Goal: Task Accomplishment & Management: Manage account settings

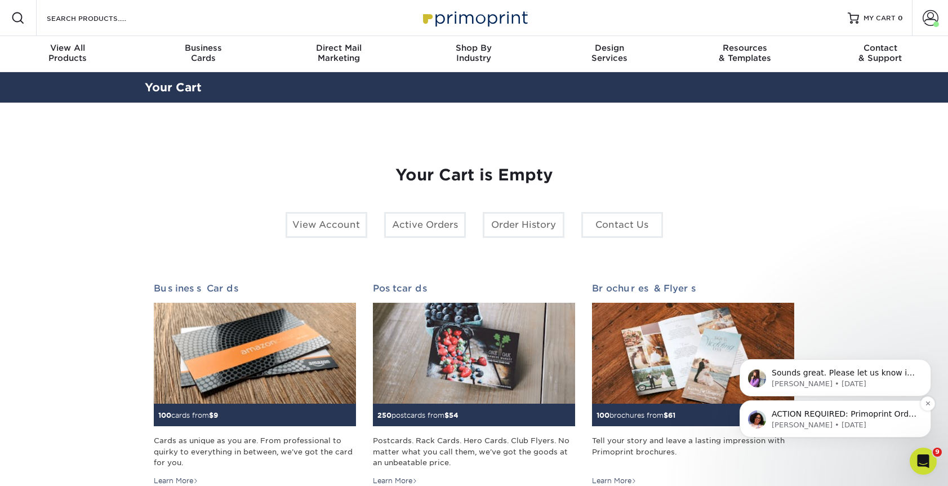
click at [842, 420] on p "Avery • 5d ago" at bounding box center [844, 425] width 145 height 10
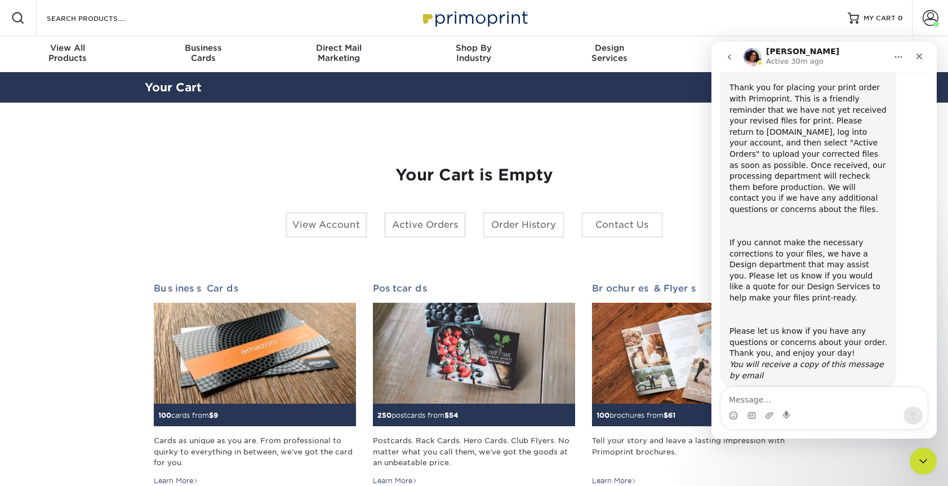
scroll to position [105, 0]
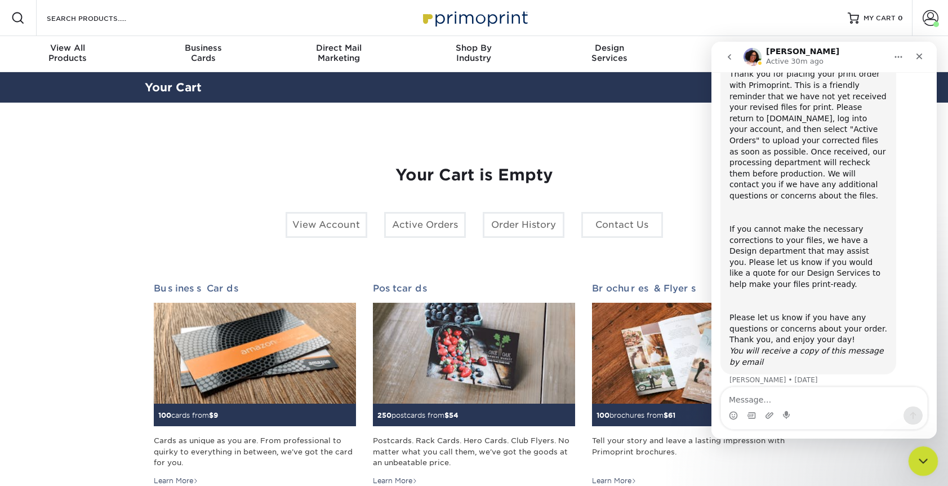
click at [929, 454] on div "Close Intercom Messenger" at bounding box center [921, 459] width 27 height 27
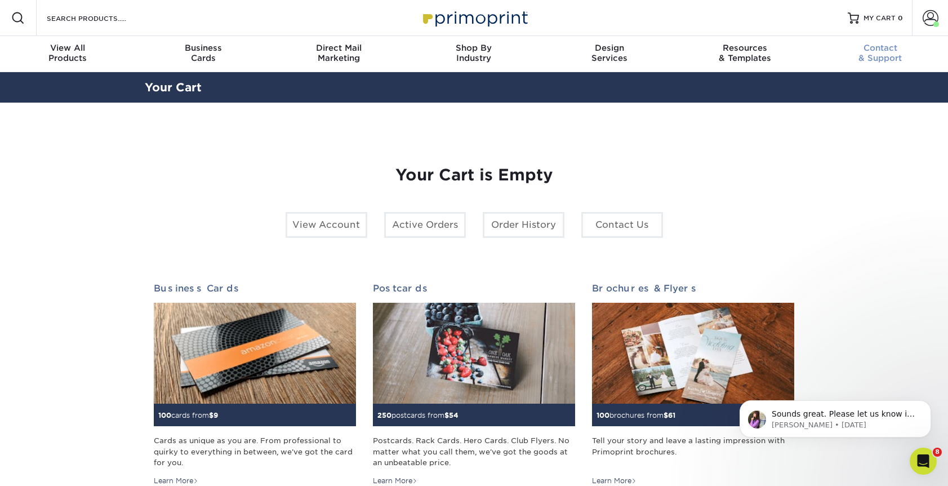
scroll to position [0, 0]
click at [932, 20] on span at bounding box center [931, 18] width 16 height 16
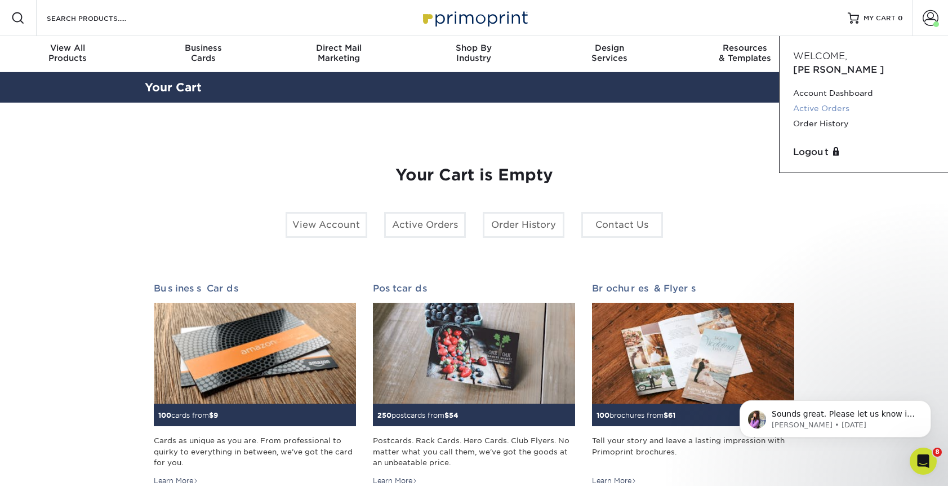
click at [835, 101] on link "Active Orders" at bounding box center [863, 108] width 141 height 15
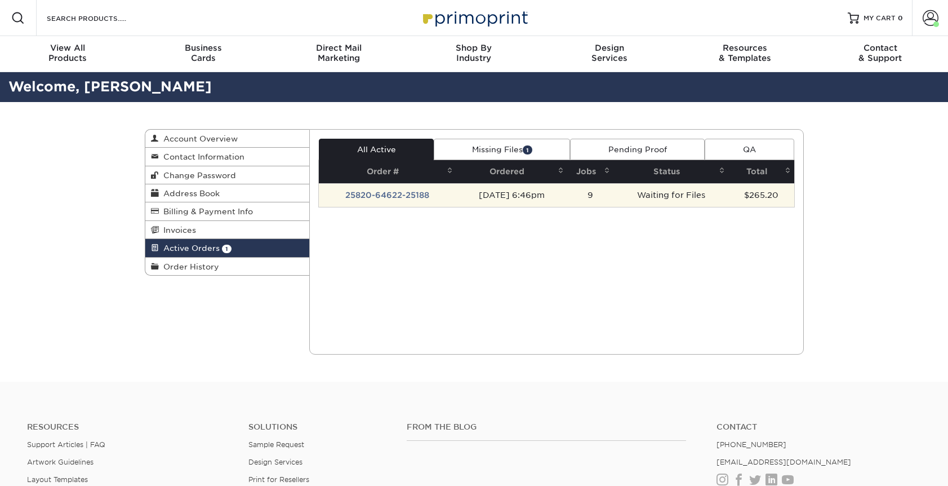
click at [379, 193] on td "25820-64622-25188" at bounding box center [388, 195] width 138 height 24
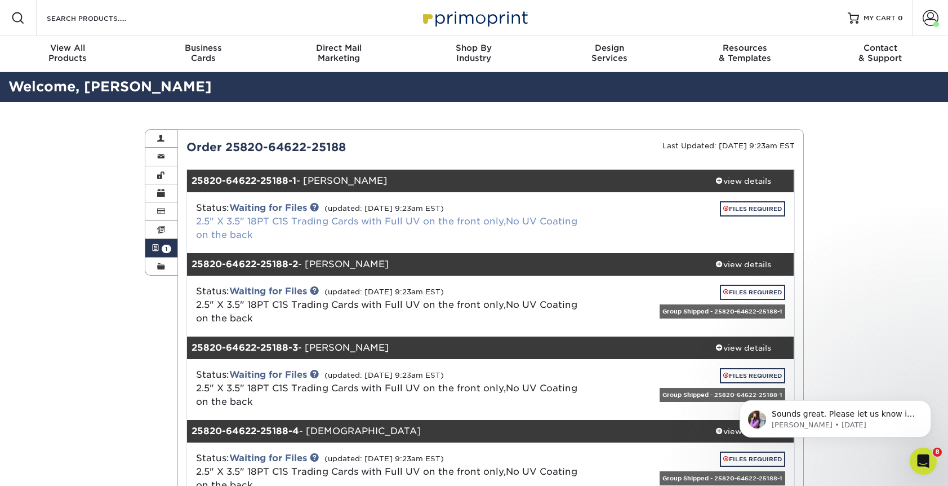
click at [437, 221] on link "2.5" X 3.5" 18PT C1S Trading Cards with Full UV on the front only,No UV Coating…" at bounding box center [387, 228] width 382 height 24
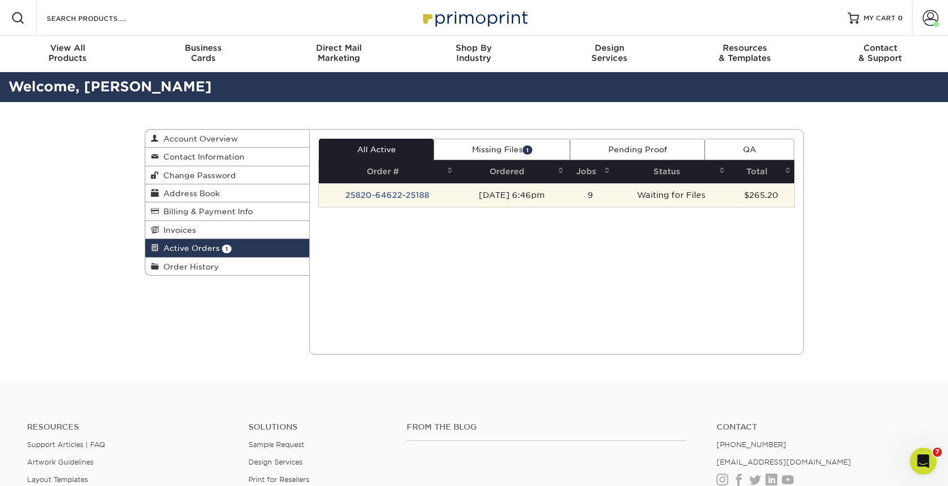
click at [375, 193] on td "25820-64622-25188" at bounding box center [388, 195] width 138 height 24
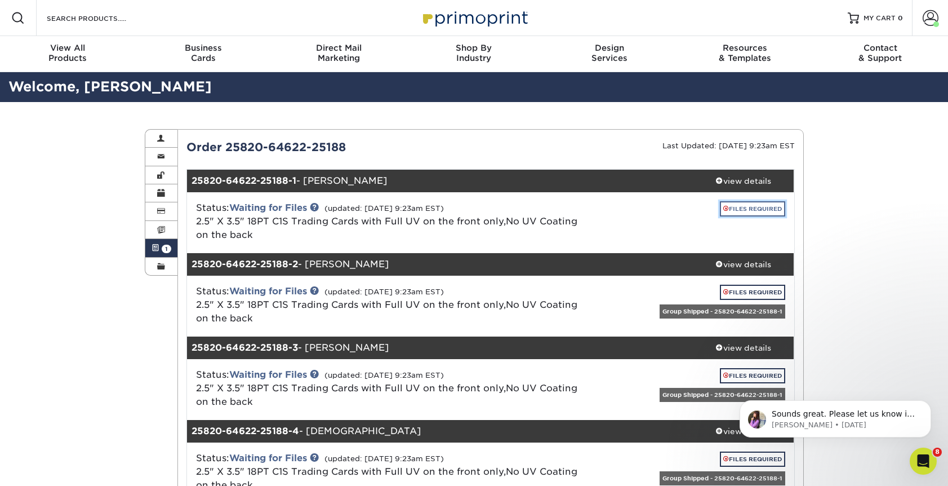
click at [744, 211] on link "FILES REQUIRED" at bounding box center [752, 208] width 65 height 15
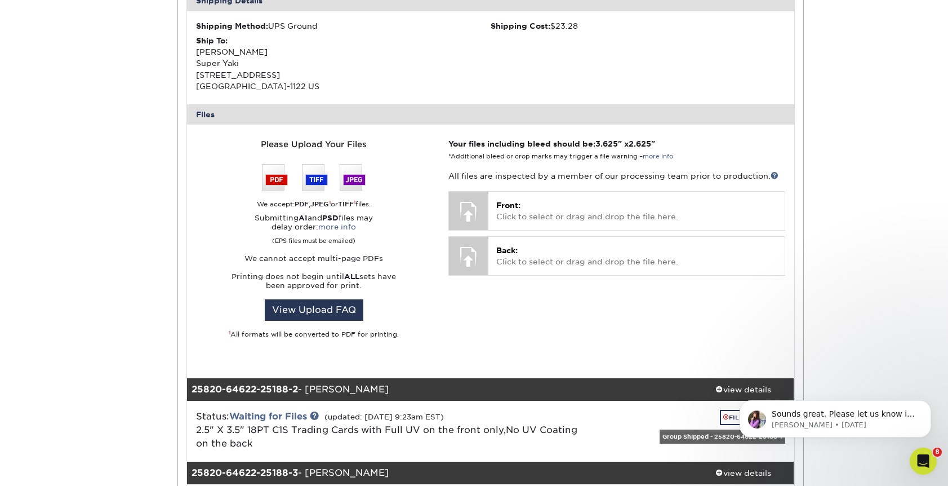
scroll to position [438, 0]
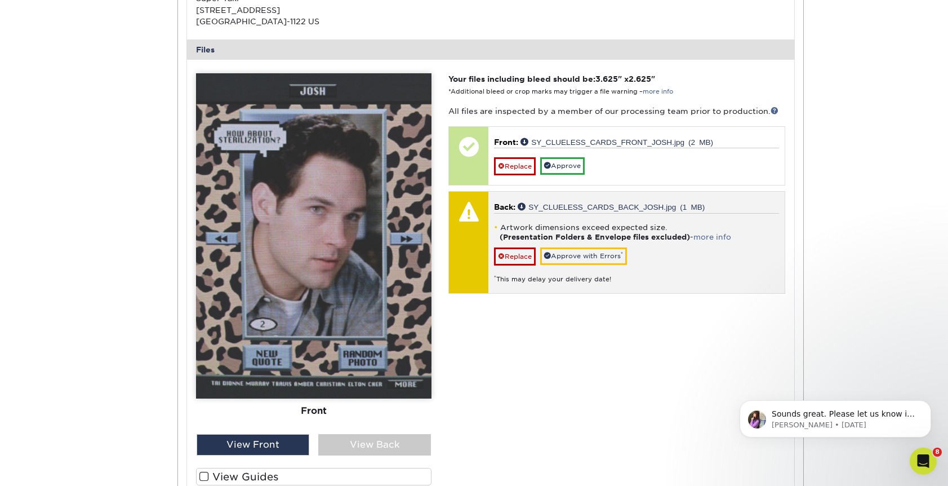
click at [702, 254] on div "Artwork dimensions exceed expected size. (Presentation Folders & Envelope files…" at bounding box center [636, 248] width 285 height 71
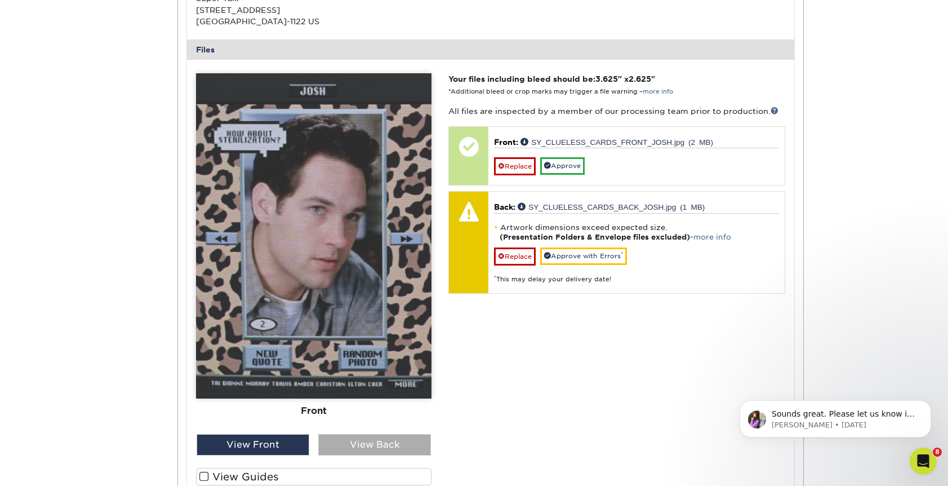
click at [373, 441] on div "View Back" at bounding box center [374, 444] width 113 height 21
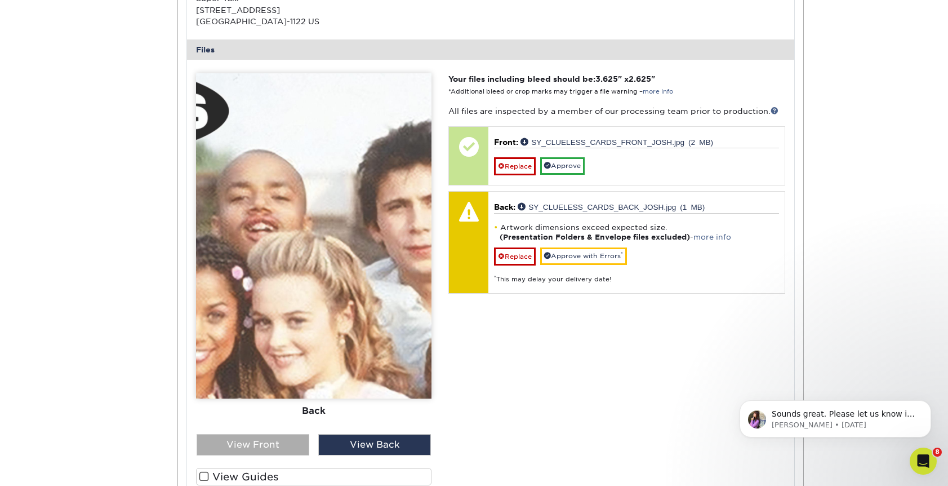
click at [285, 440] on div "View Front" at bounding box center [253, 444] width 113 height 21
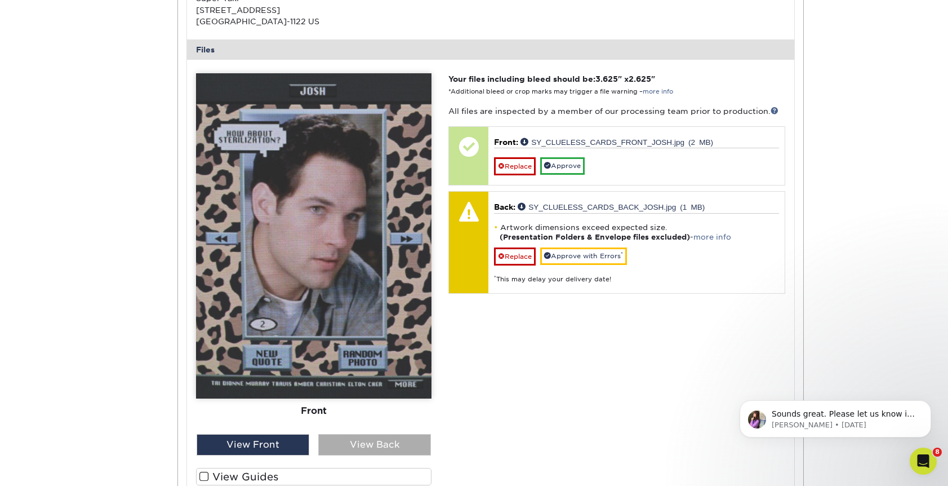
click at [372, 451] on div "View Back" at bounding box center [374, 444] width 113 height 21
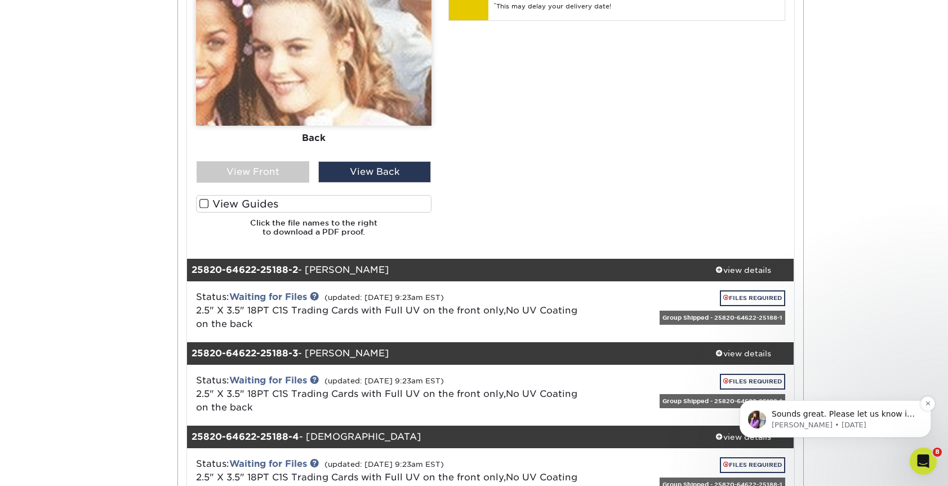
click at [849, 418] on p "Sounds great. Please let us know if you have any questions." at bounding box center [844, 414] width 145 height 11
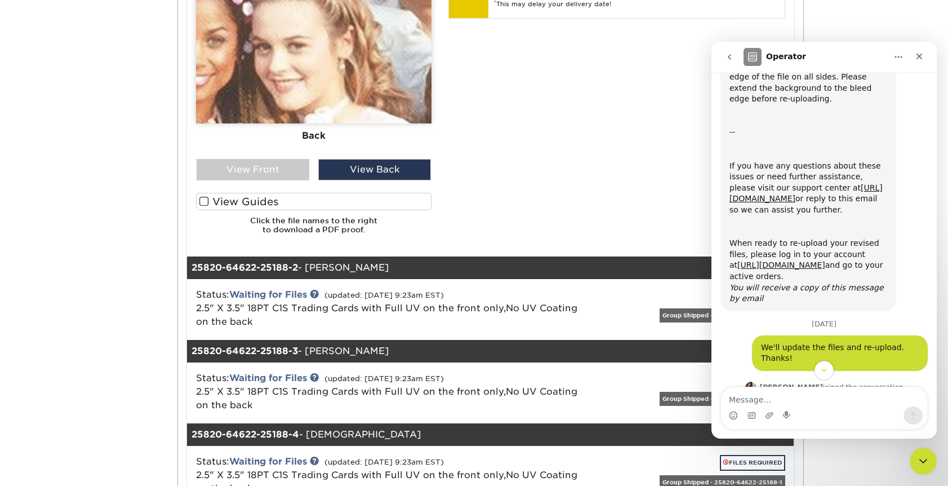
scroll to position [460, 0]
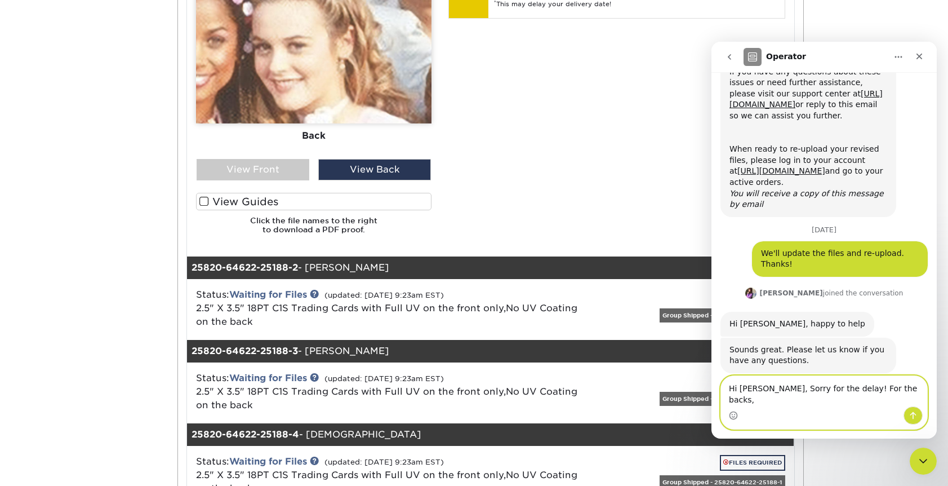
paste textarea "Because it connects to make an image, I don’t really have anything to bleed, wh…"
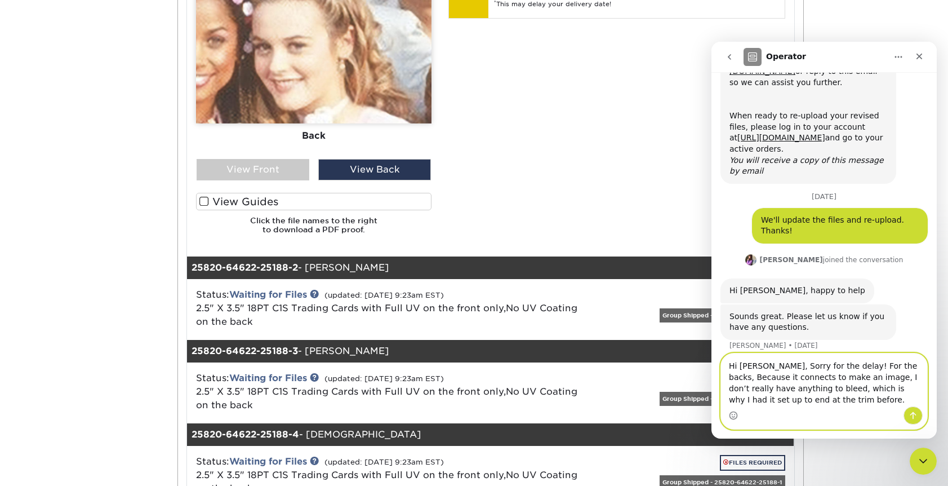
scroll to position [494, 0]
click at [889, 364] on textarea "Hi Erica, Sorry for the delay! For the backs, Because it connects to make an im…" at bounding box center [824, 379] width 206 height 53
click at [730, 376] on textarea "Hi Erica, Sorry for the delay! For the backs, because it connects to make an im…" at bounding box center [824, 379] width 206 height 53
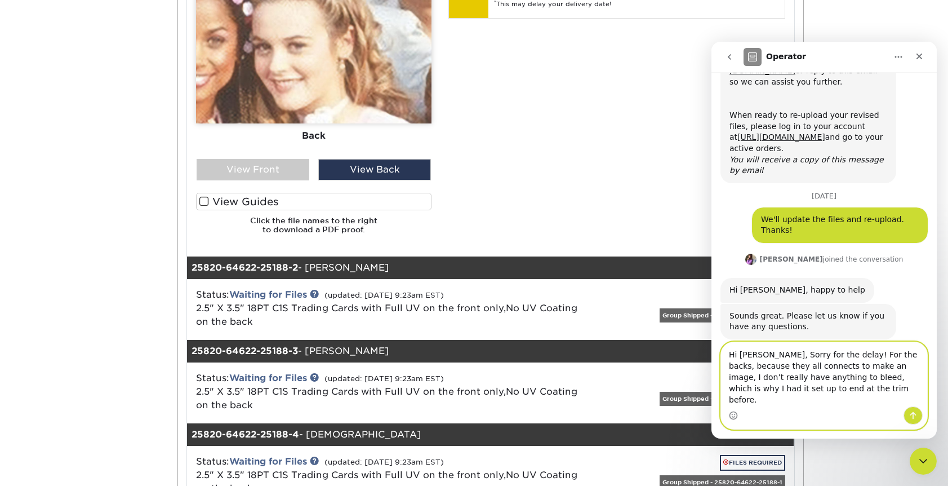
click at [791, 376] on textarea "Hi Erica, Sorry for the delay! For the backs, because they all connects to make…" at bounding box center [824, 374] width 206 height 64
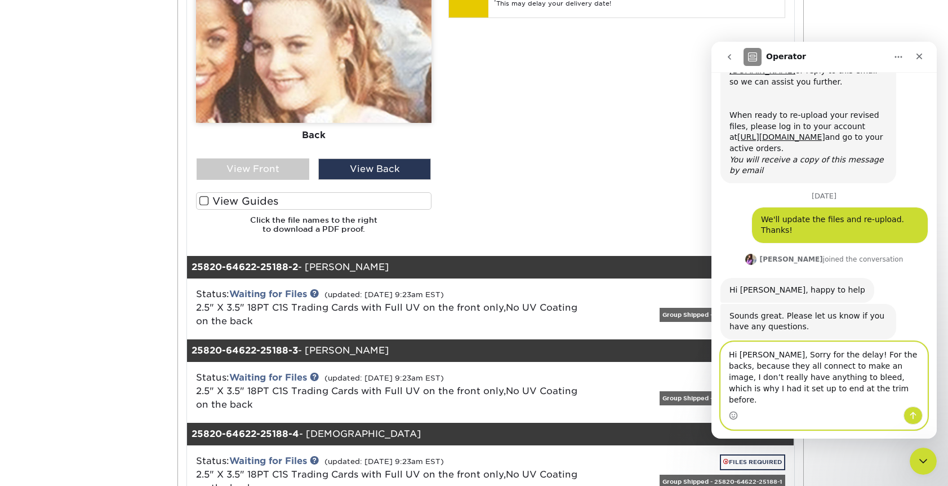
click at [822, 376] on textarea "Hi Erica, Sorry for the delay! For the backs, because they all connect to make …" at bounding box center [824, 374] width 206 height 64
click at [860, 404] on textarea "Hi Erica, Sorry for the delay! For the backs, because they all connect to make …" at bounding box center [824, 374] width 206 height 64
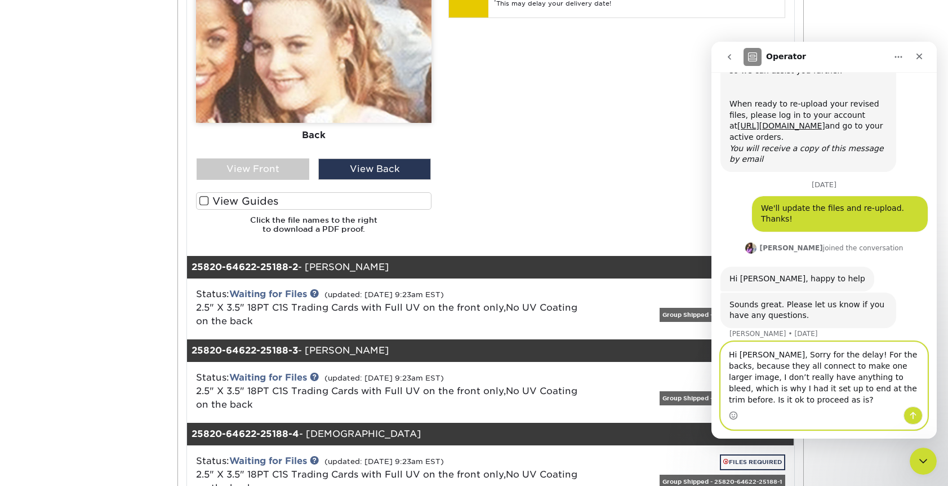
type textarea "Hi [PERSON_NAME], Sorry for the delay! For the backs, because they all connect …"
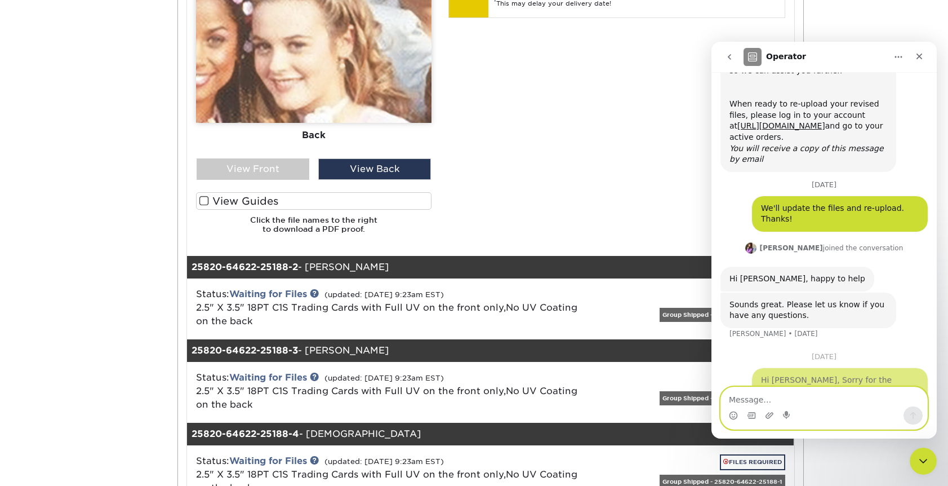
scroll to position [553, 0]
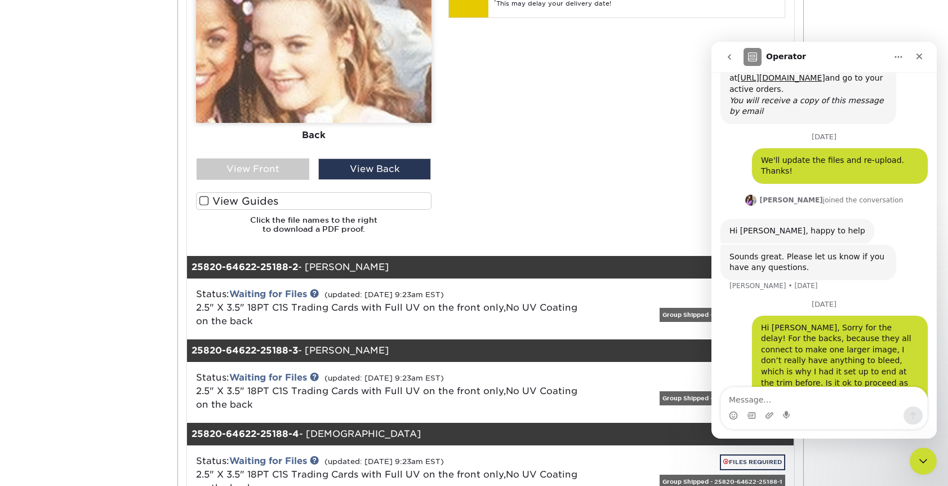
click at [547, 147] on div "Your files including bleed should be: 3.625 " x 2.625 " *Additional bleed or cr…" at bounding box center [616, 20] width 353 height 445
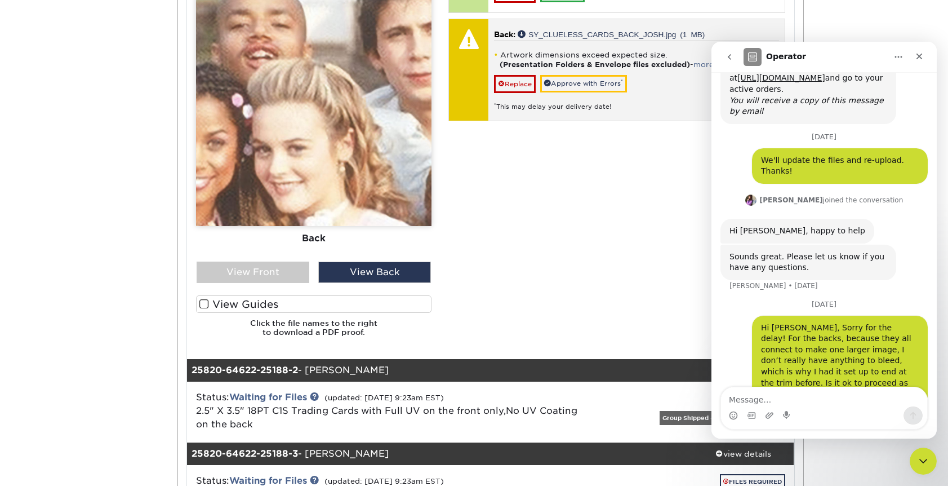
scroll to position [539, 0]
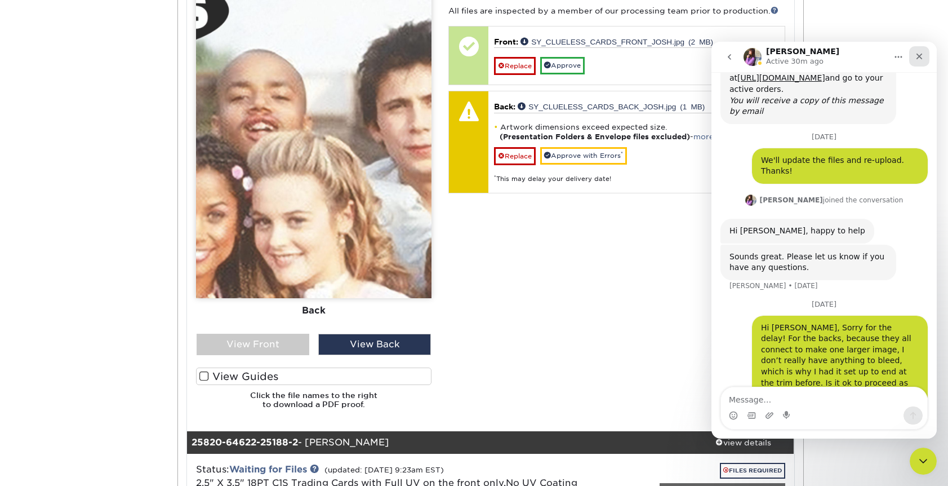
click at [920, 55] on icon "Close" at bounding box center [919, 56] width 9 height 9
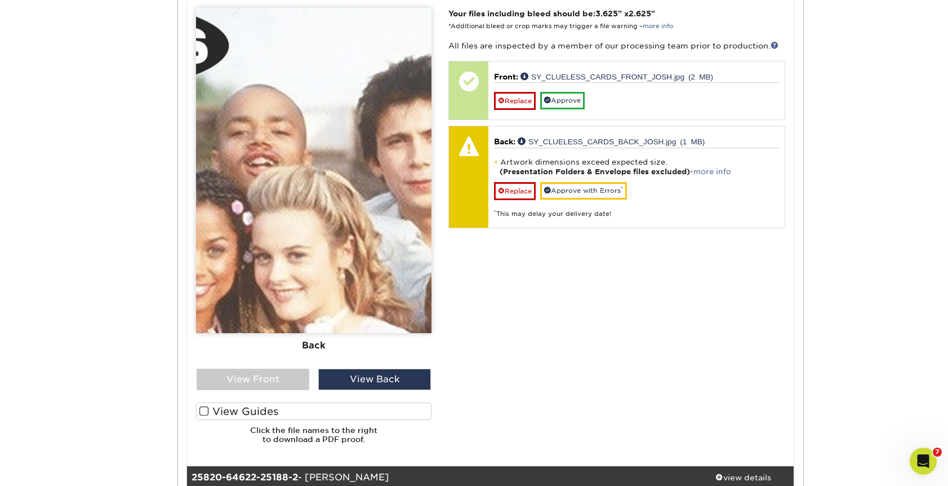
scroll to position [477, 0]
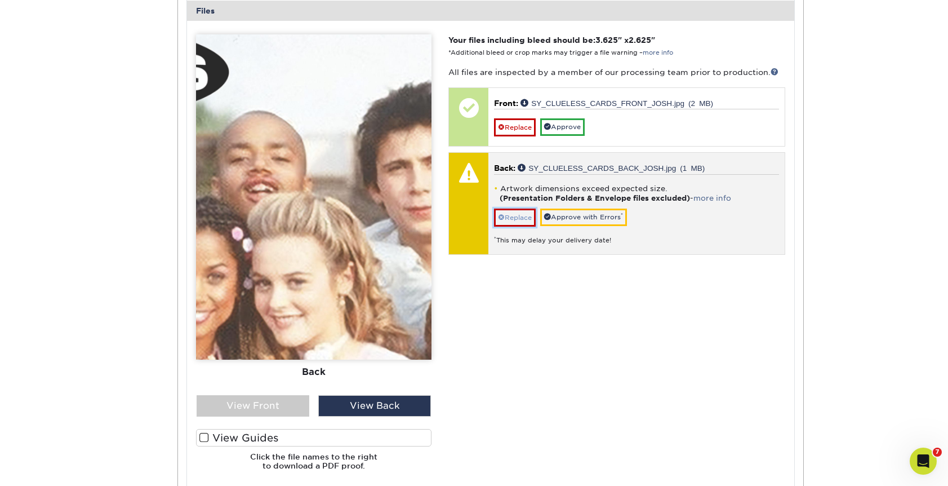
click at [512, 215] on link "Replace" at bounding box center [515, 218] width 42 height 18
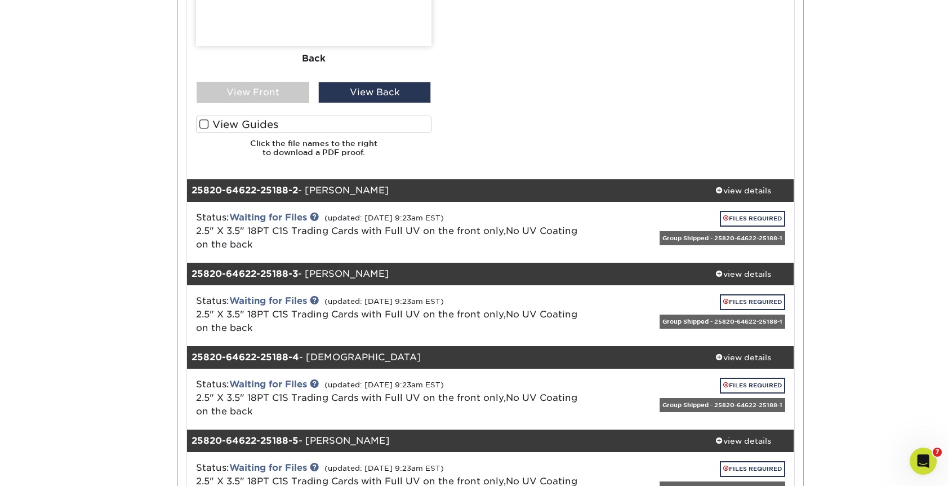
scroll to position [796, 0]
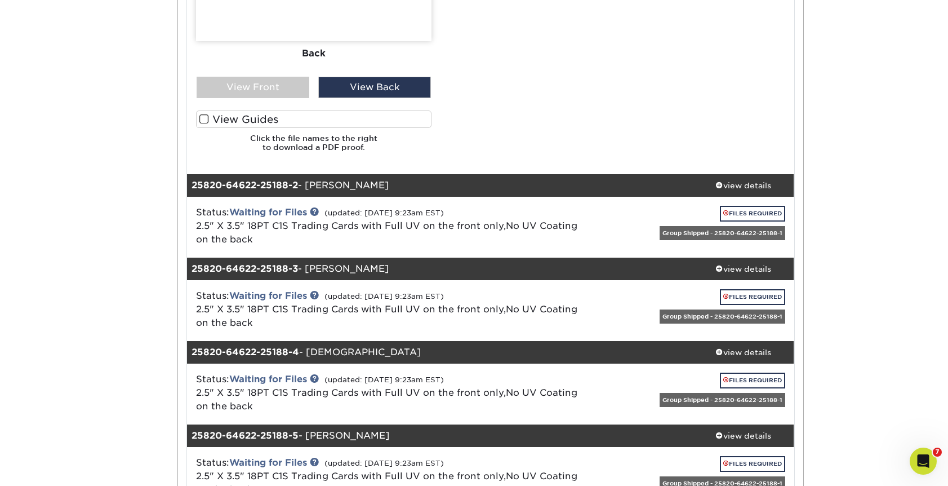
click at [571, 217] on div "Status: Waiting for Files (updated: 09/03/2025 9:23am EST) 2.5" X 3.5" 18PT C1S…" at bounding box center [390, 226] width 404 height 41
click at [734, 215] on link "FILES REQUIRED" at bounding box center [752, 213] width 65 height 15
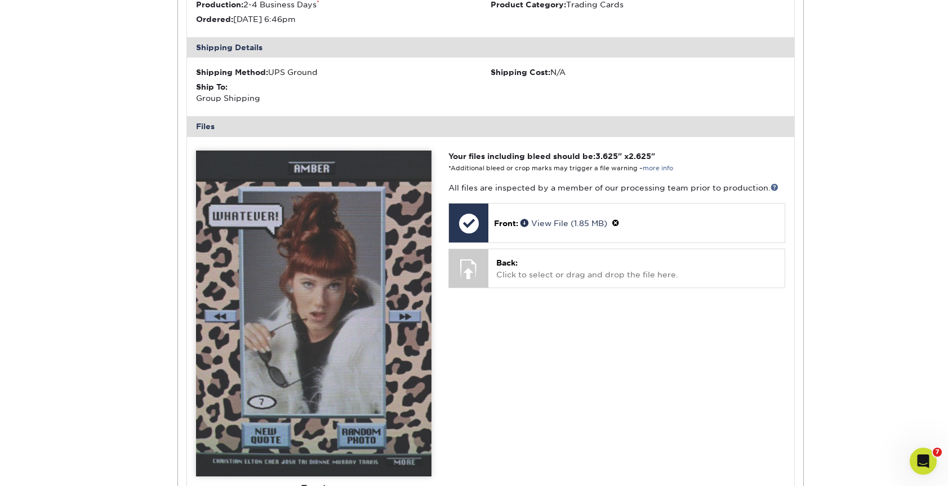
scroll to position [1150, 0]
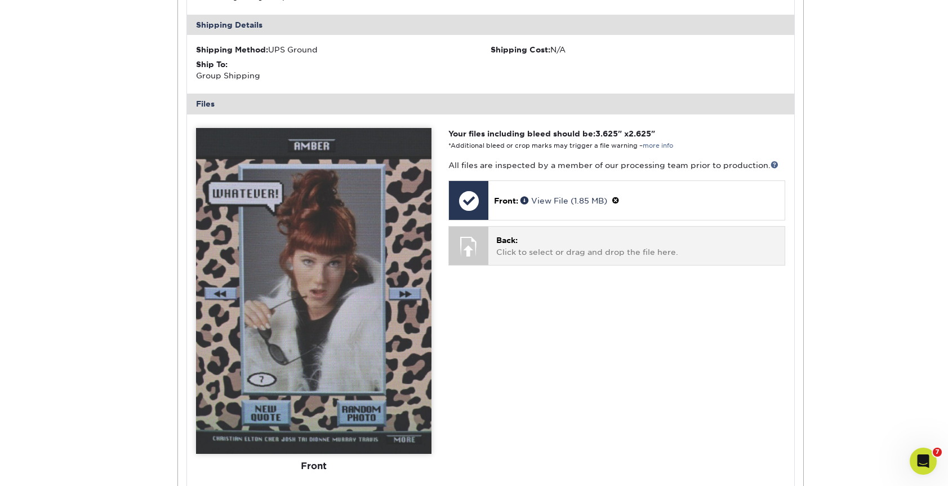
click at [592, 246] on p "Back: Click to select or drag and drop the file here." at bounding box center [636, 245] width 280 height 23
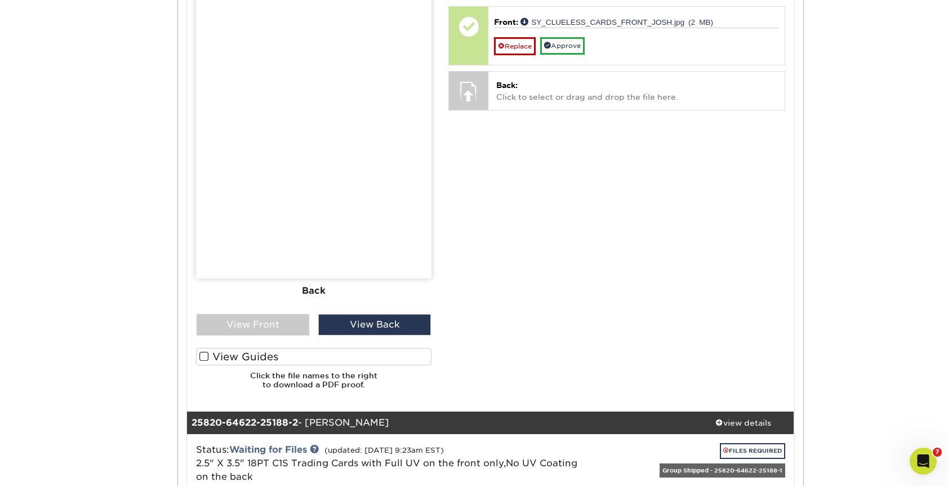
scroll to position [509, 0]
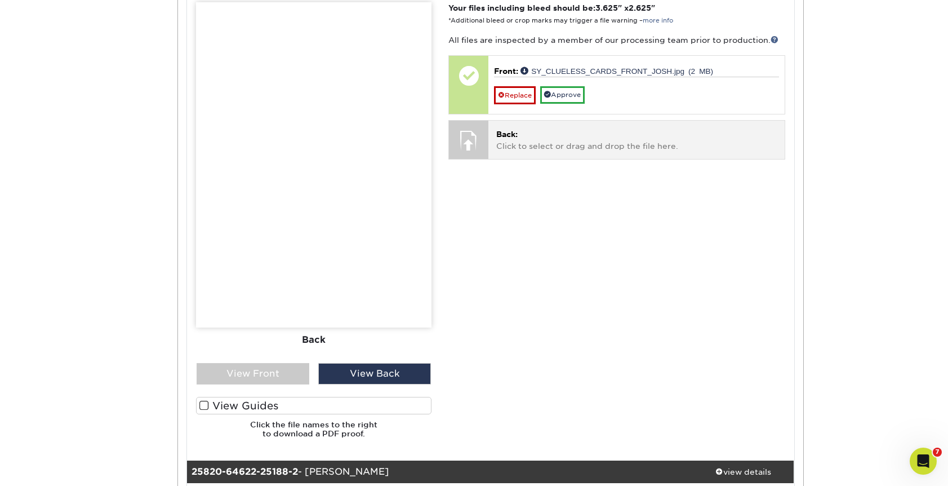
click at [548, 140] on p "Back: Click to select or drag and drop the file here." at bounding box center [636, 139] width 280 height 23
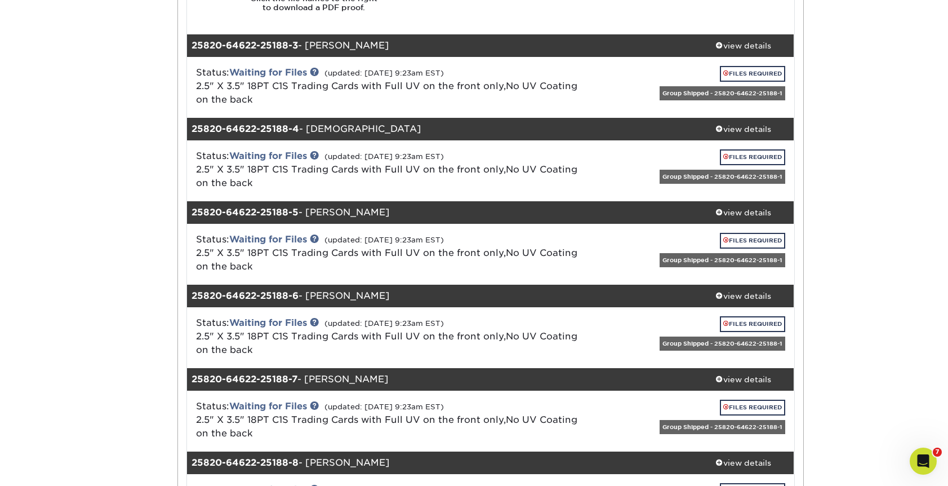
scroll to position [1730, 0]
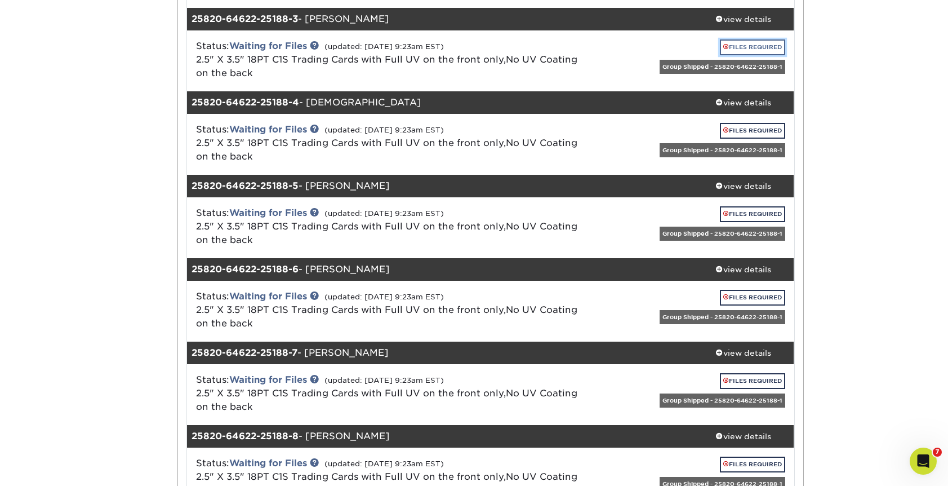
click at [742, 51] on link "FILES REQUIRED" at bounding box center [752, 46] width 65 height 15
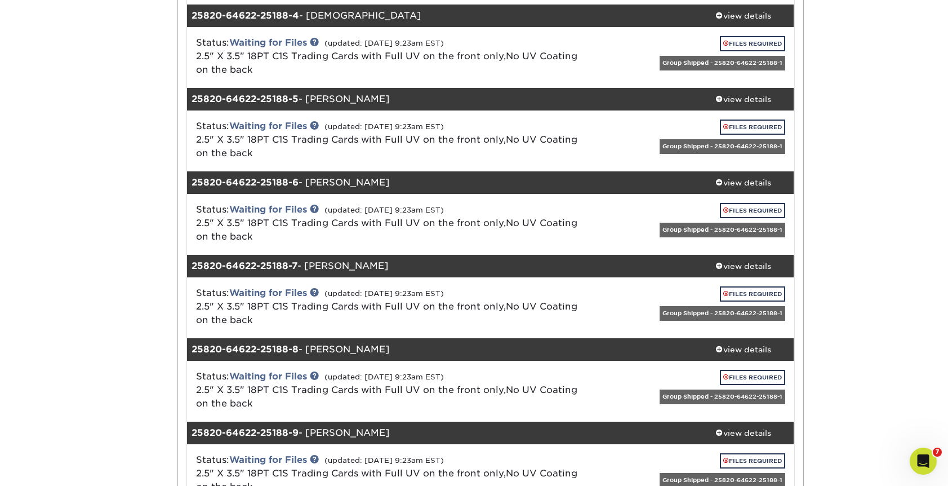
scroll to position [2479, 0]
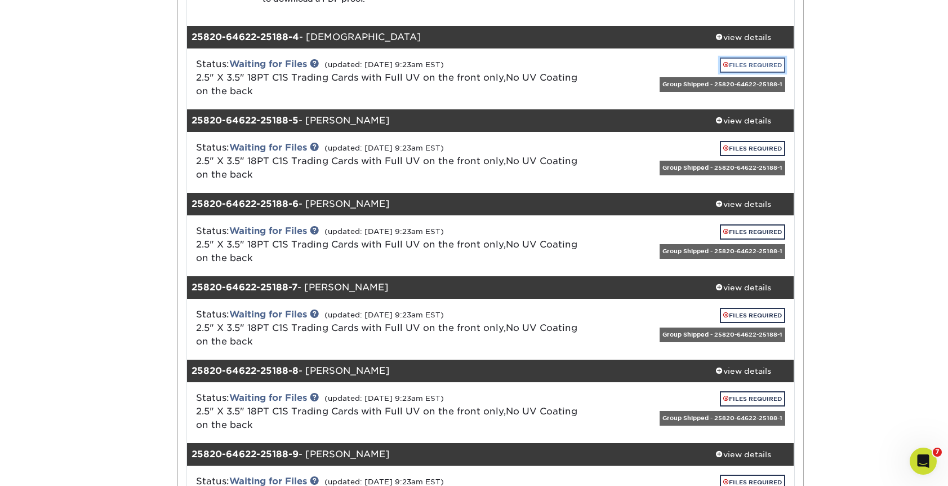
click at [754, 65] on link "FILES REQUIRED" at bounding box center [752, 64] width 65 height 15
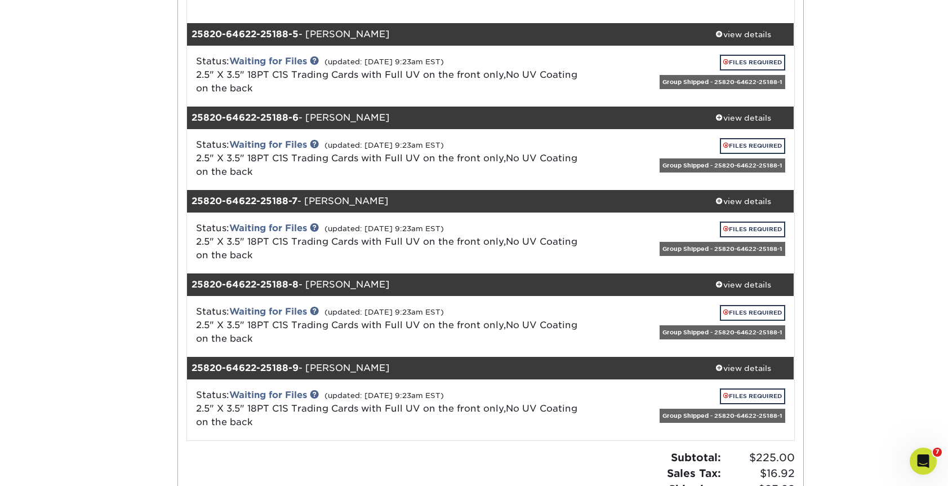
scroll to position [3277, 0]
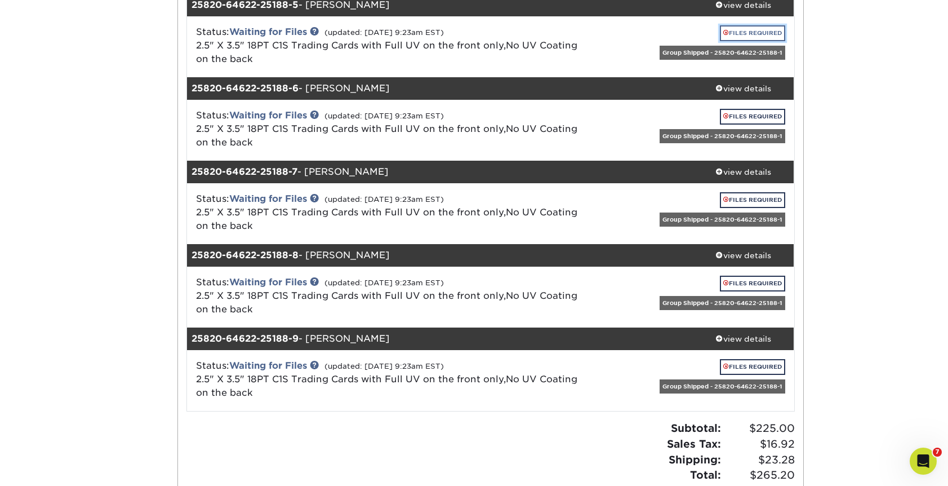
click at [759, 27] on link "FILES REQUIRED" at bounding box center [752, 32] width 65 height 15
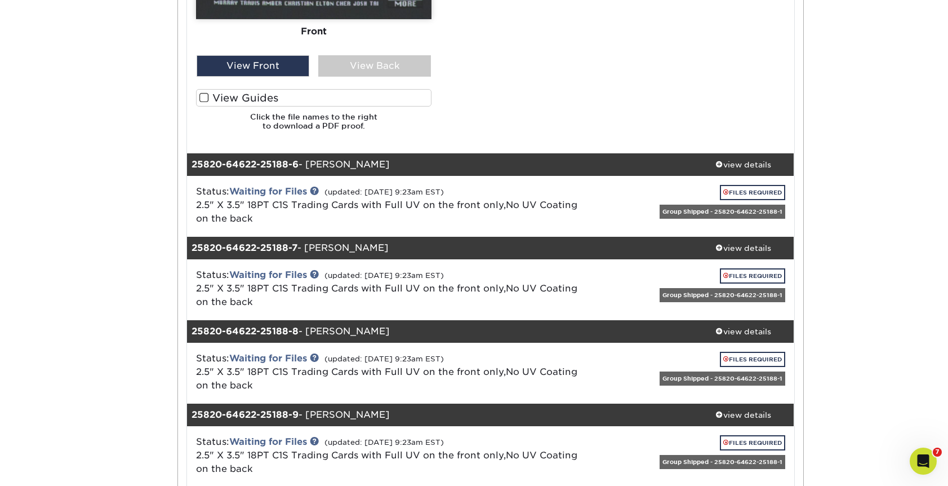
scroll to position [3883, 0]
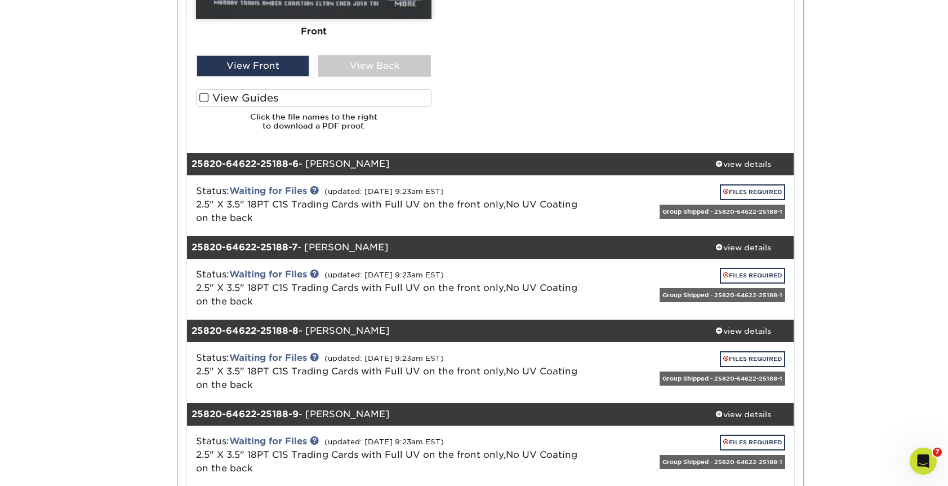
click at [601, 193] on div "FILES REQUIRED" at bounding box center [689, 194] width 194 height 20
click at [735, 187] on link "FILES REQUIRED" at bounding box center [752, 191] width 65 height 15
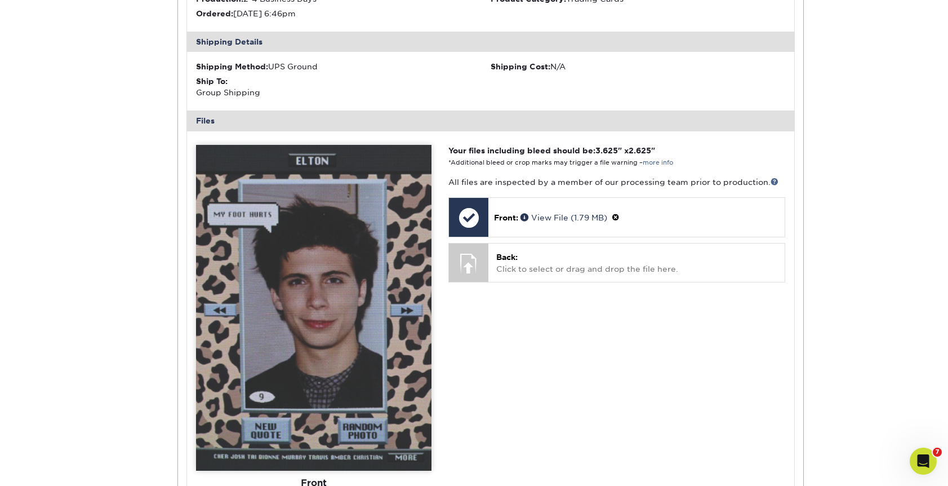
scroll to position [4202, 0]
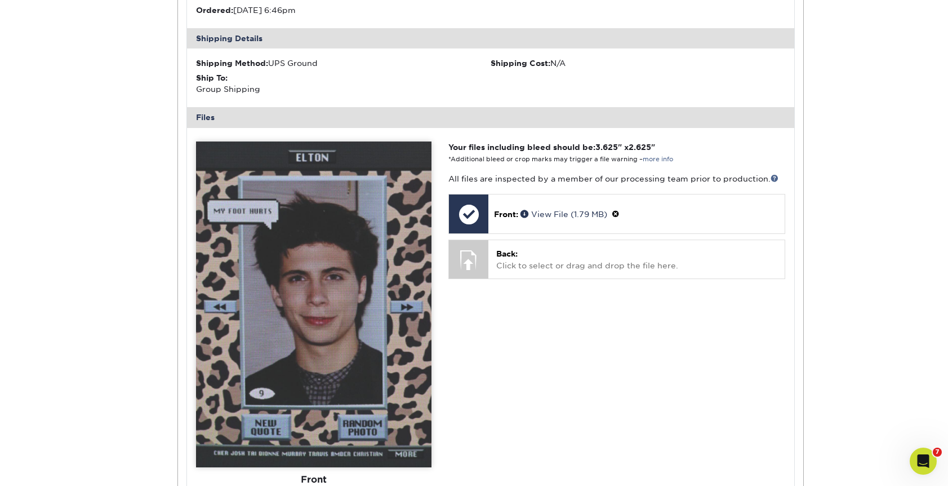
scroll to position [553, 0]
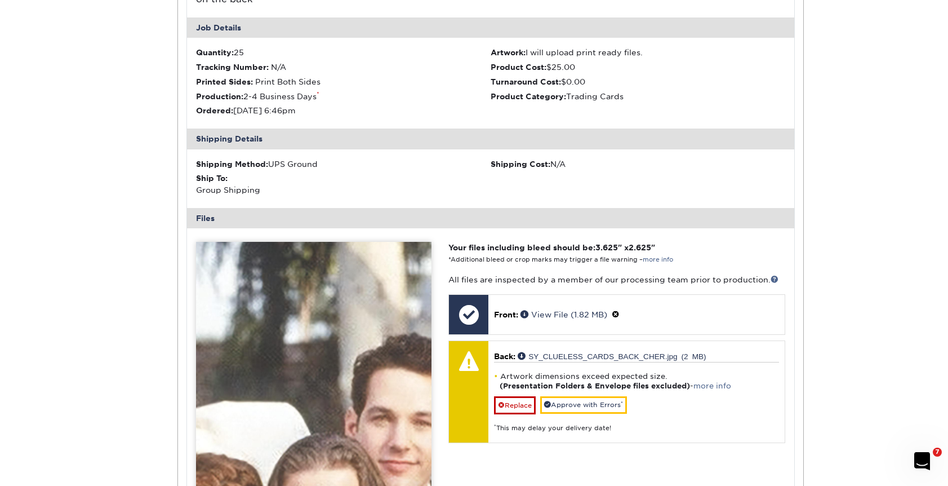
scroll to position [1753, 0]
